Goal: Go to known website: Access a specific website the user already knows

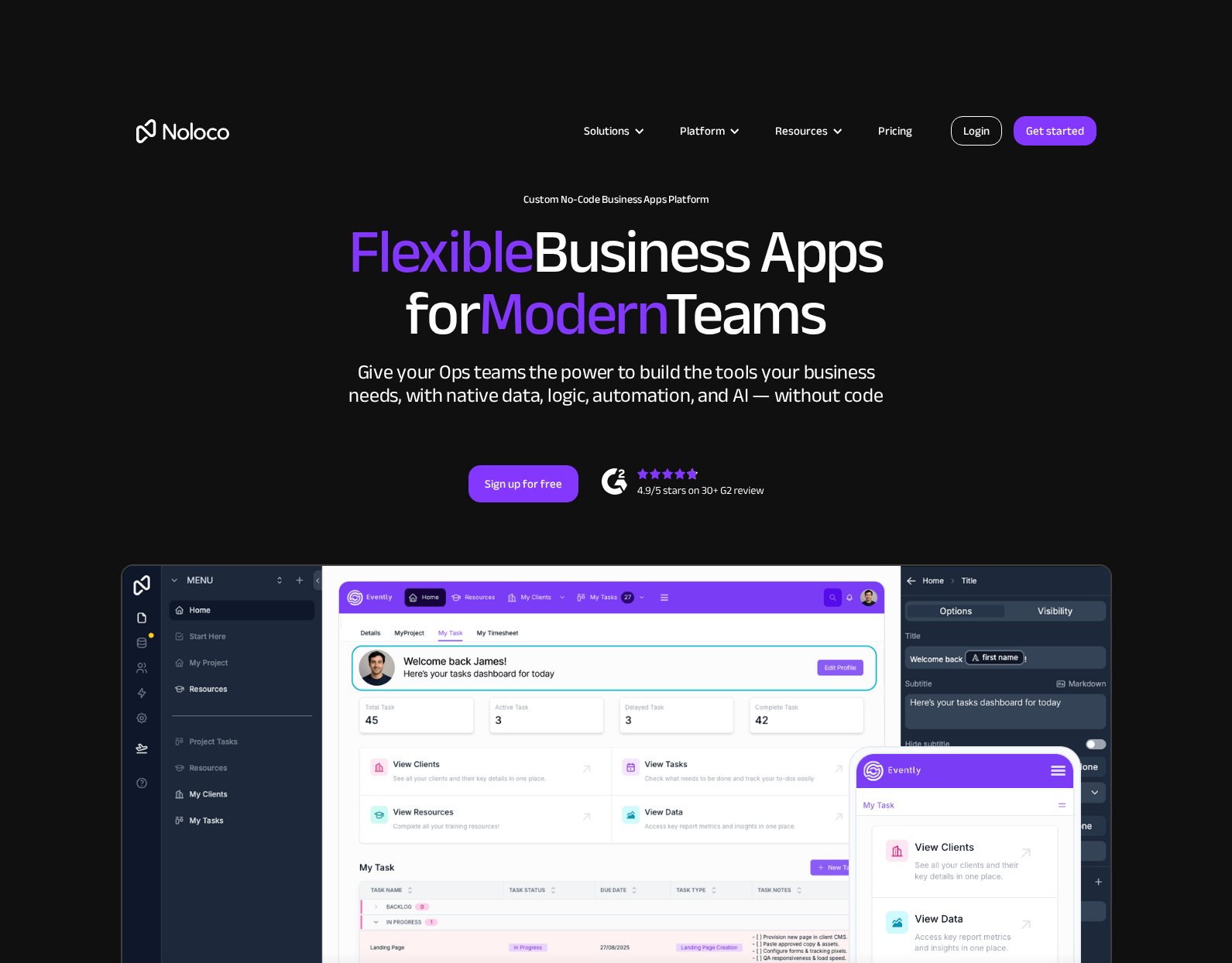
click at [981, 130] on link "Login" at bounding box center [975, 131] width 51 height 30
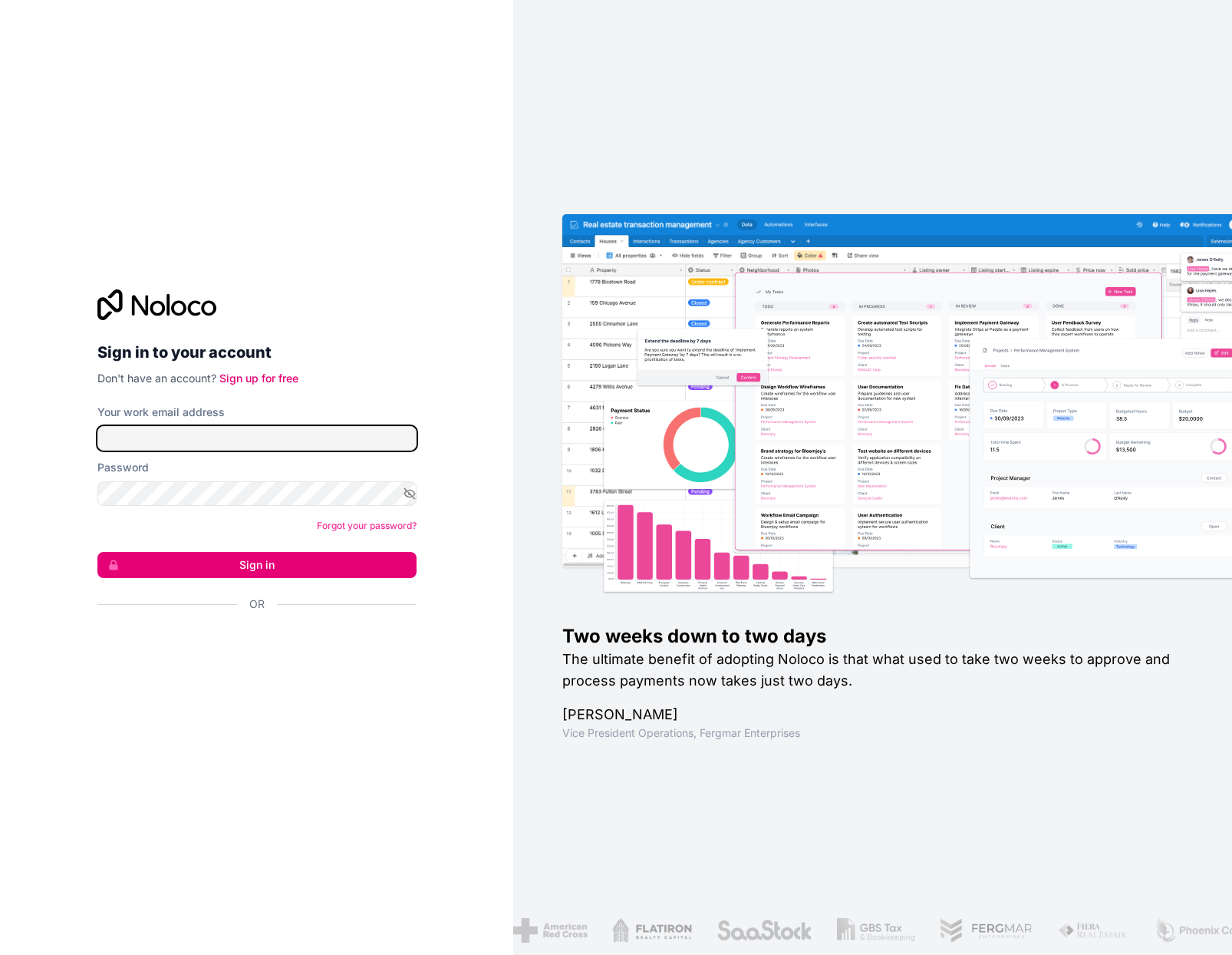
type input "[EMAIL_ADDRESS][PERSON_NAME][DOMAIN_NAME]"
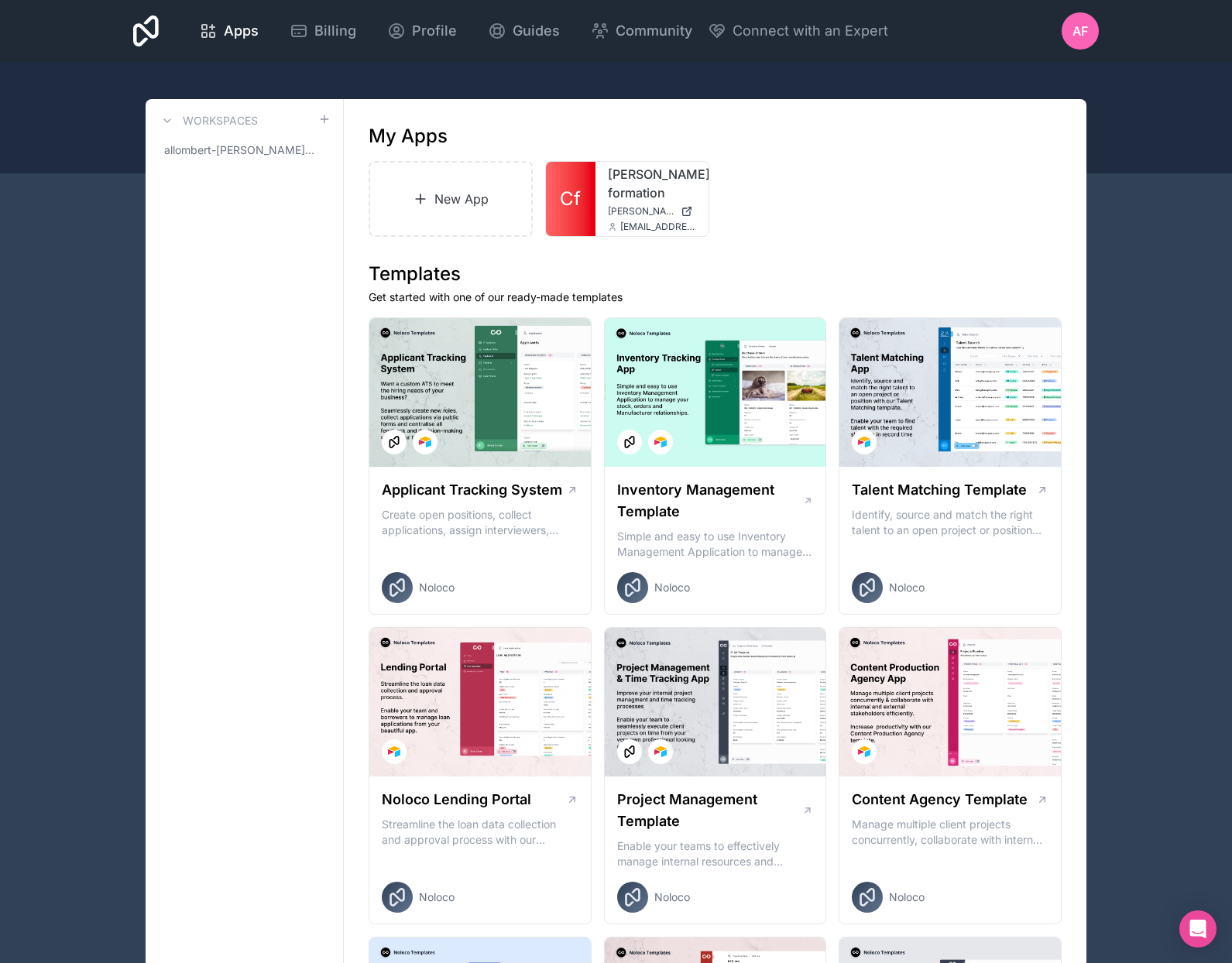
click at [642, 207] on span "[PERSON_NAME][DOMAIN_NAME]" at bounding box center [641, 211] width 67 height 12
